Goal: Find specific page/section: Find specific page/section

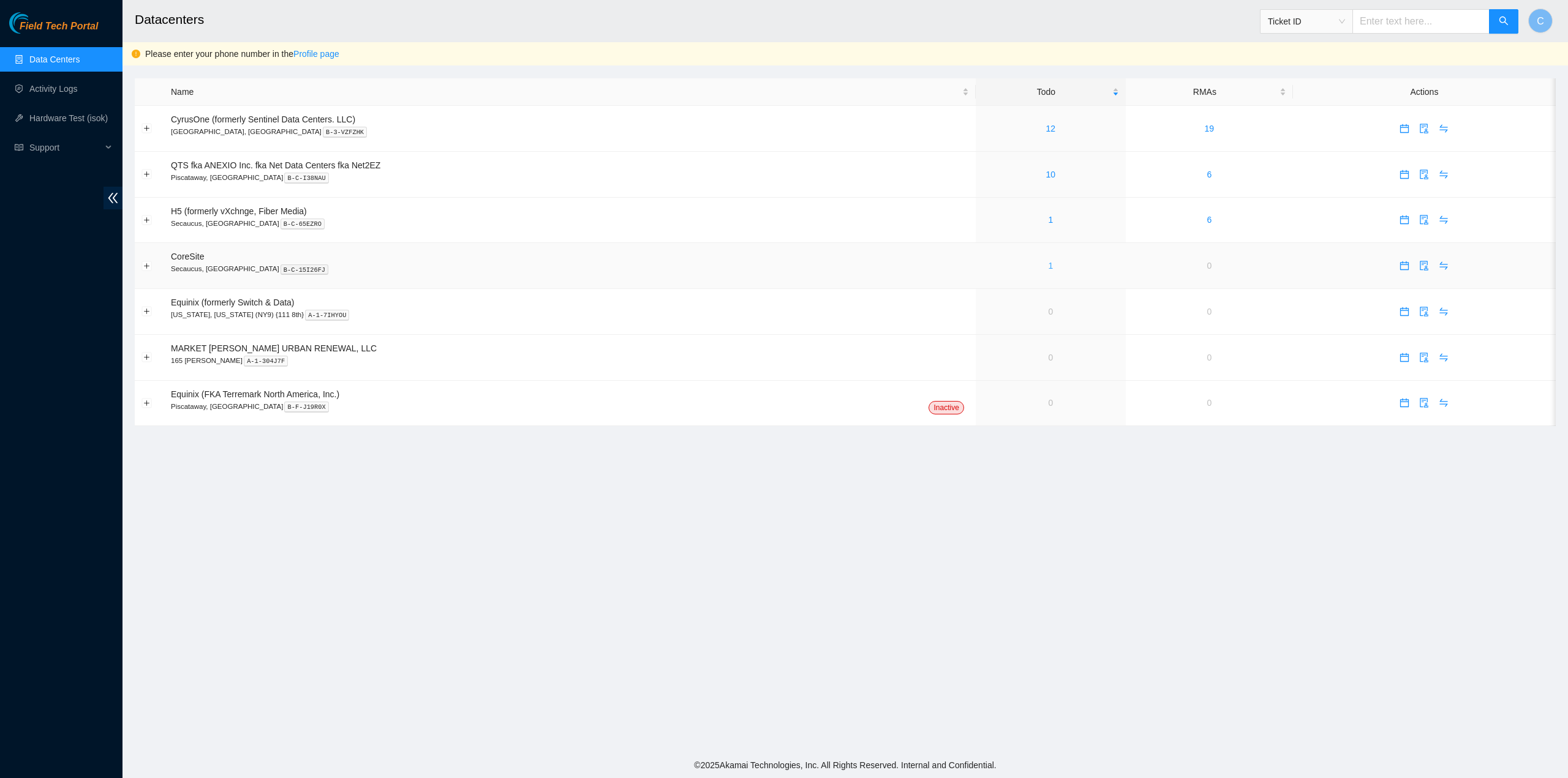
click at [1049, 265] on link "1" at bounding box center [1050, 265] width 5 height 10
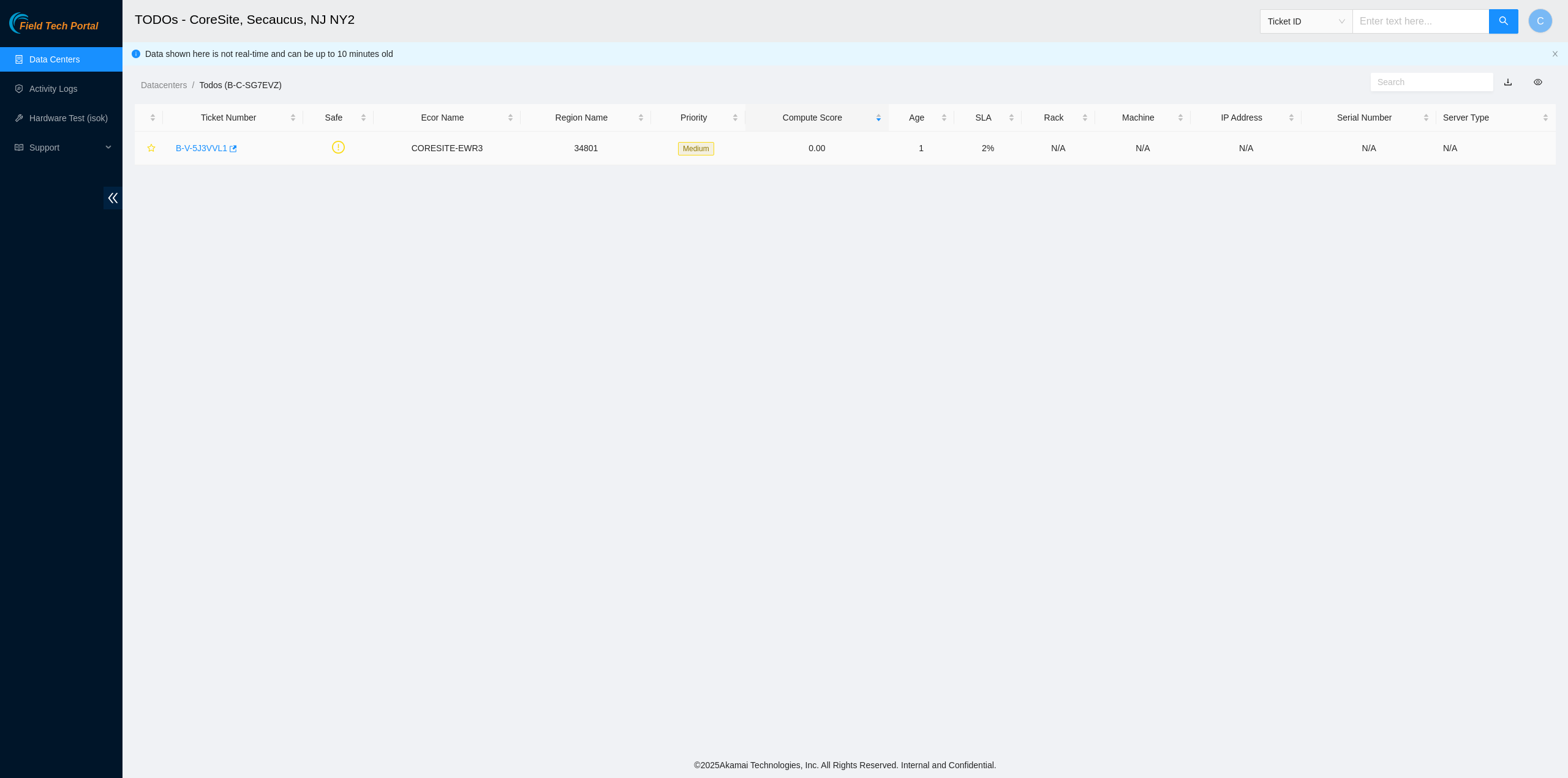
click at [216, 144] on link "B-V-5J3VVL1" at bounding box center [201, 148] width 52 height 10
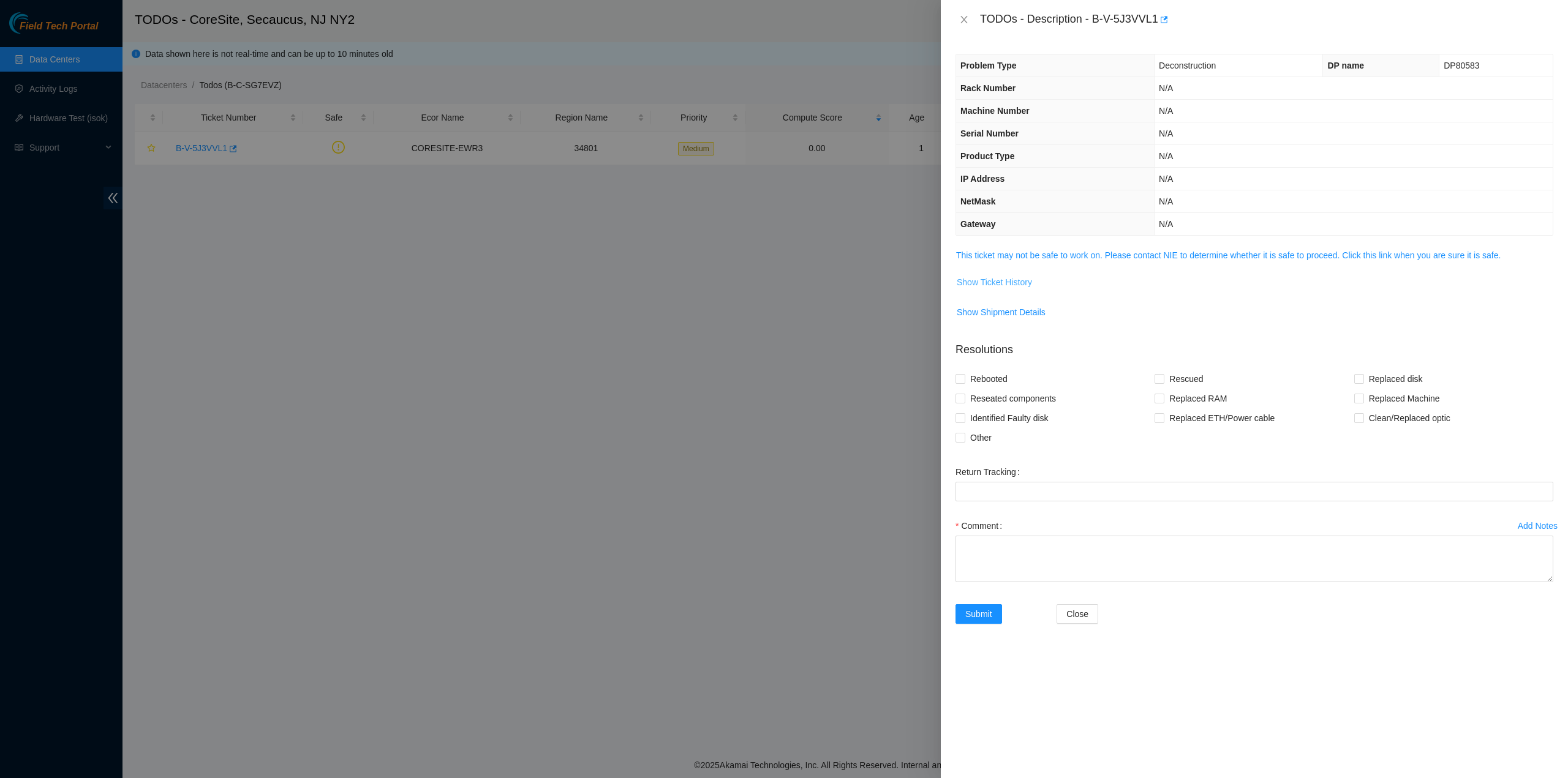
click at [995, 283] on span "Show Ticket History" at bounding box center [994, 282] width 76 height 13
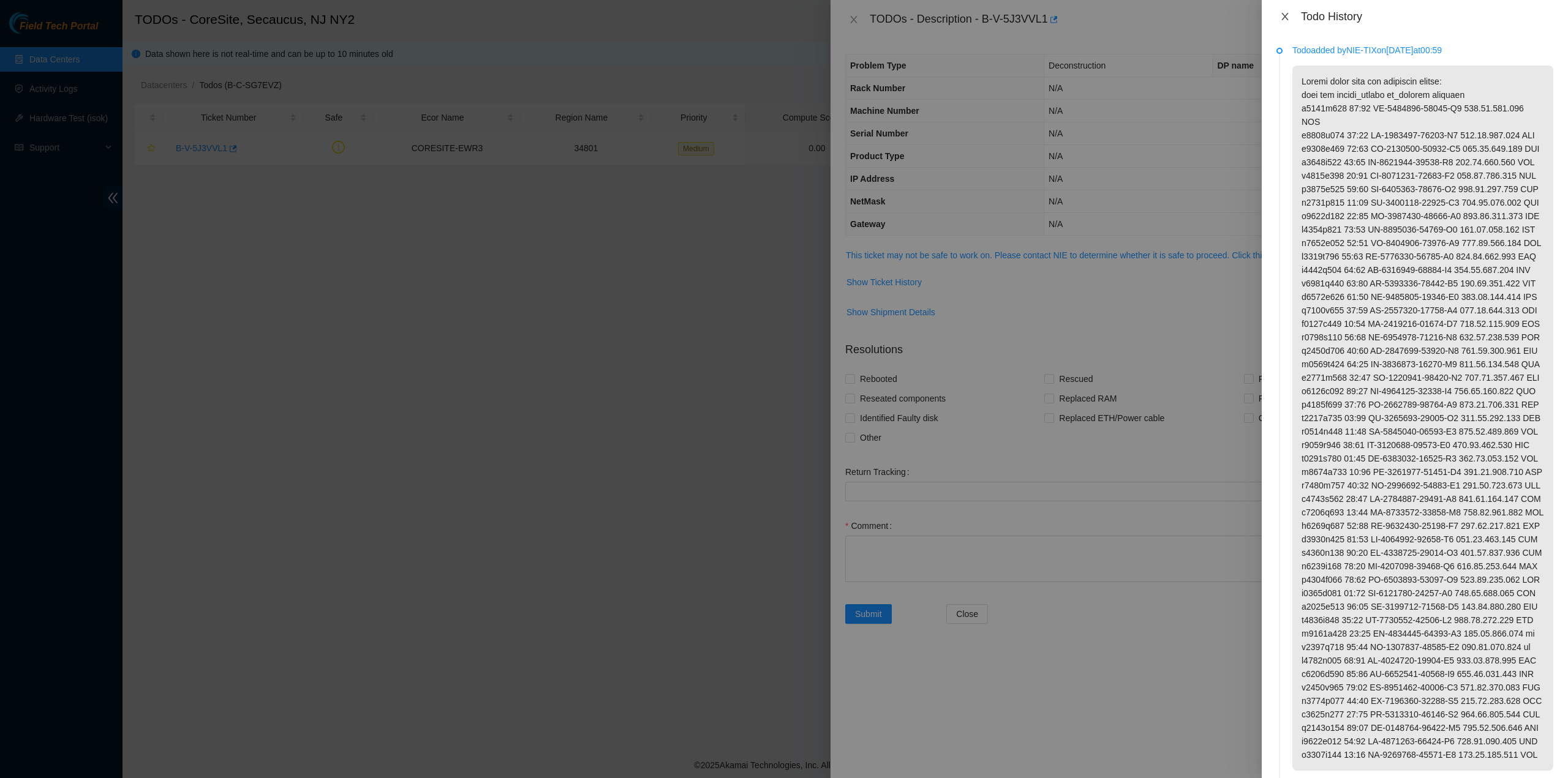
click at [1287, 13] on icon "close" at bounding box center [1285, 17] width 10 height 10
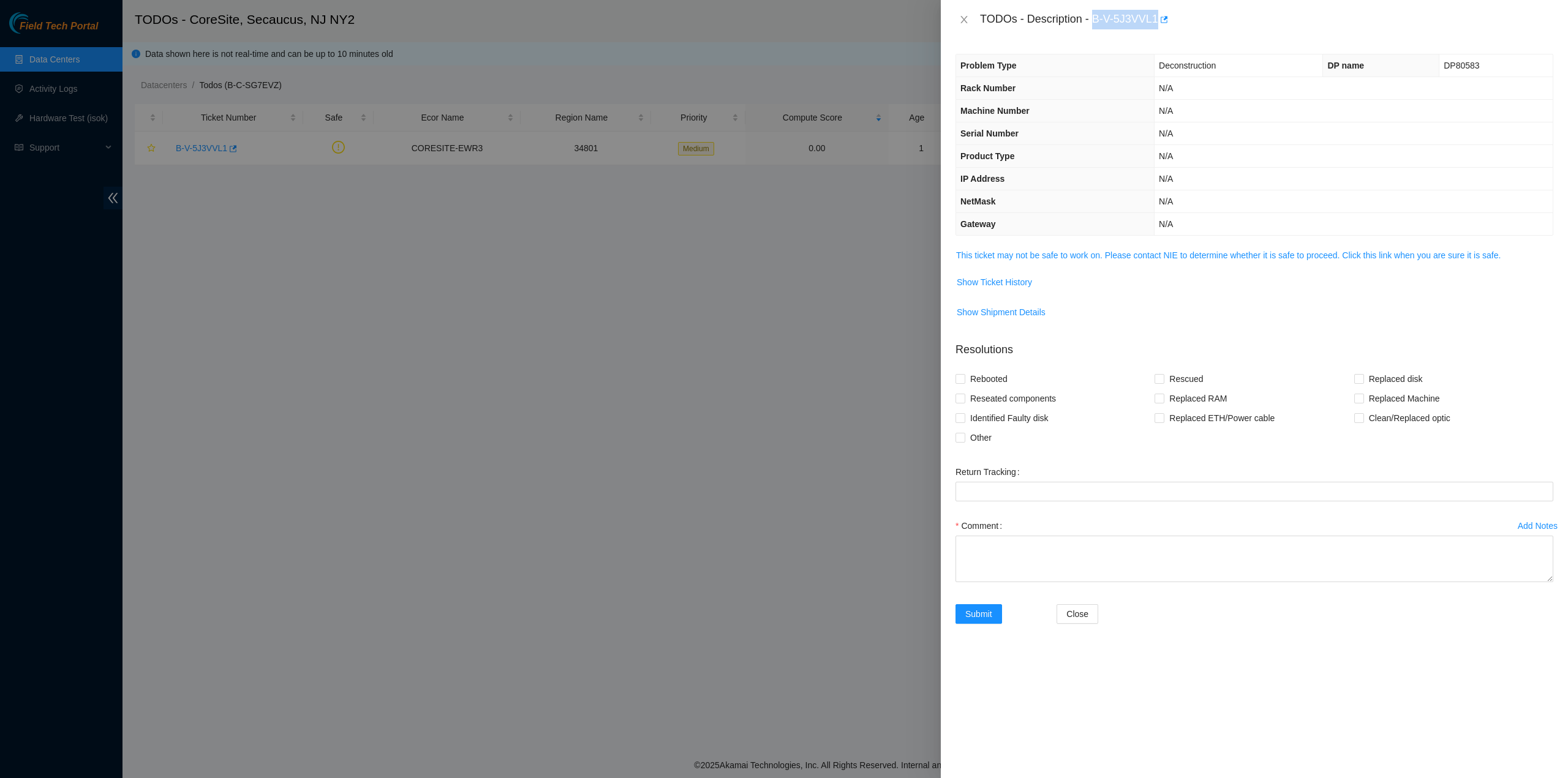
drag, startPoint x: 1093, startPoint y: 18, endPoint x: 1156, endPoint y: 18, distance: 63.0
click at [1156, 18] on div "TODOs - Description - B-V-5J3VVL1" at bounding box center [1266, 20] width 573 height 20
copy div "B-V-5J3VVL1"
